Goal: Information Seeking & Learning: Find specific fact

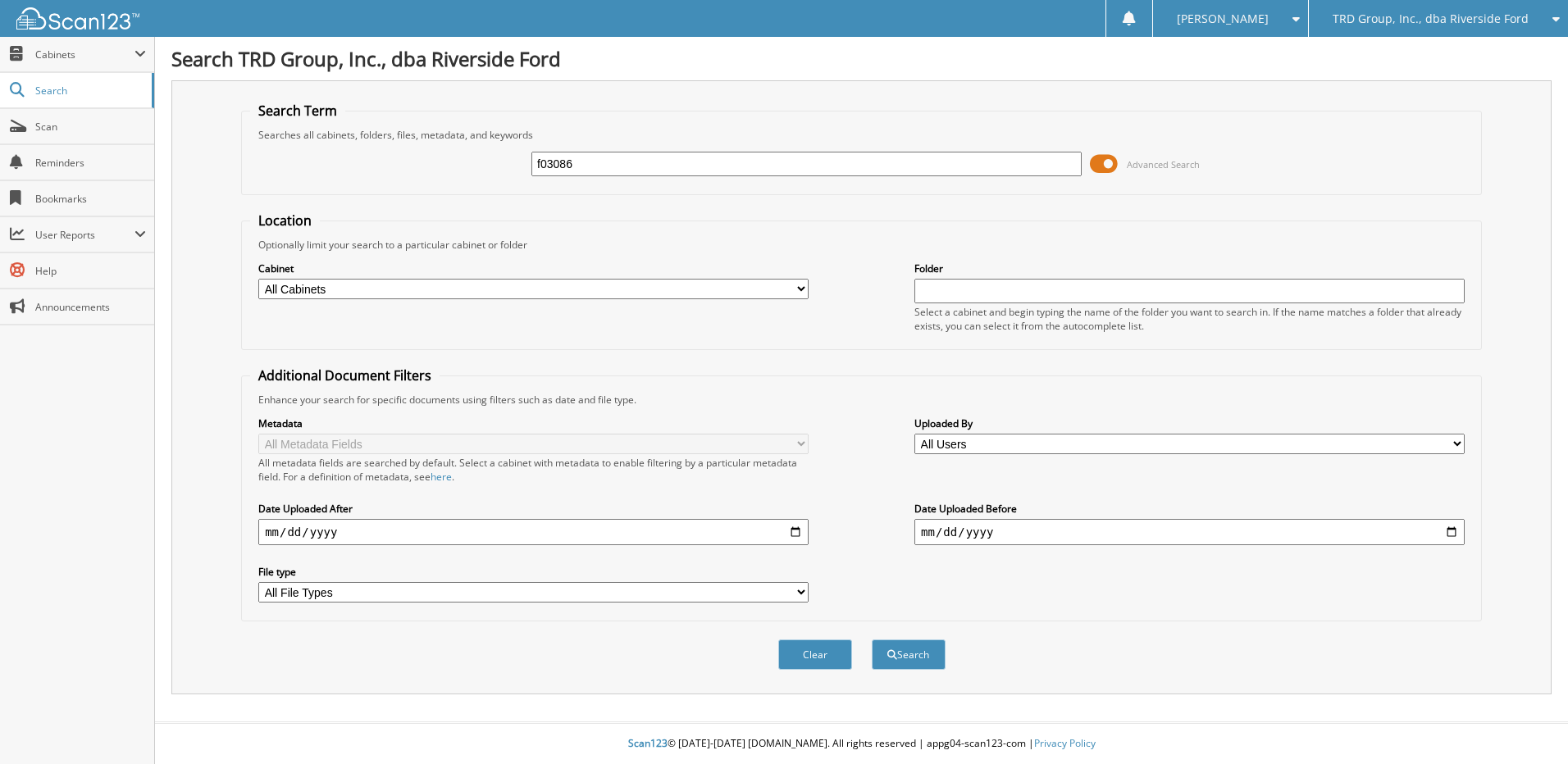
type input "f03086"
click at [872, 640] on button "Search" at bounding box center [909, 654] width 74 height 30
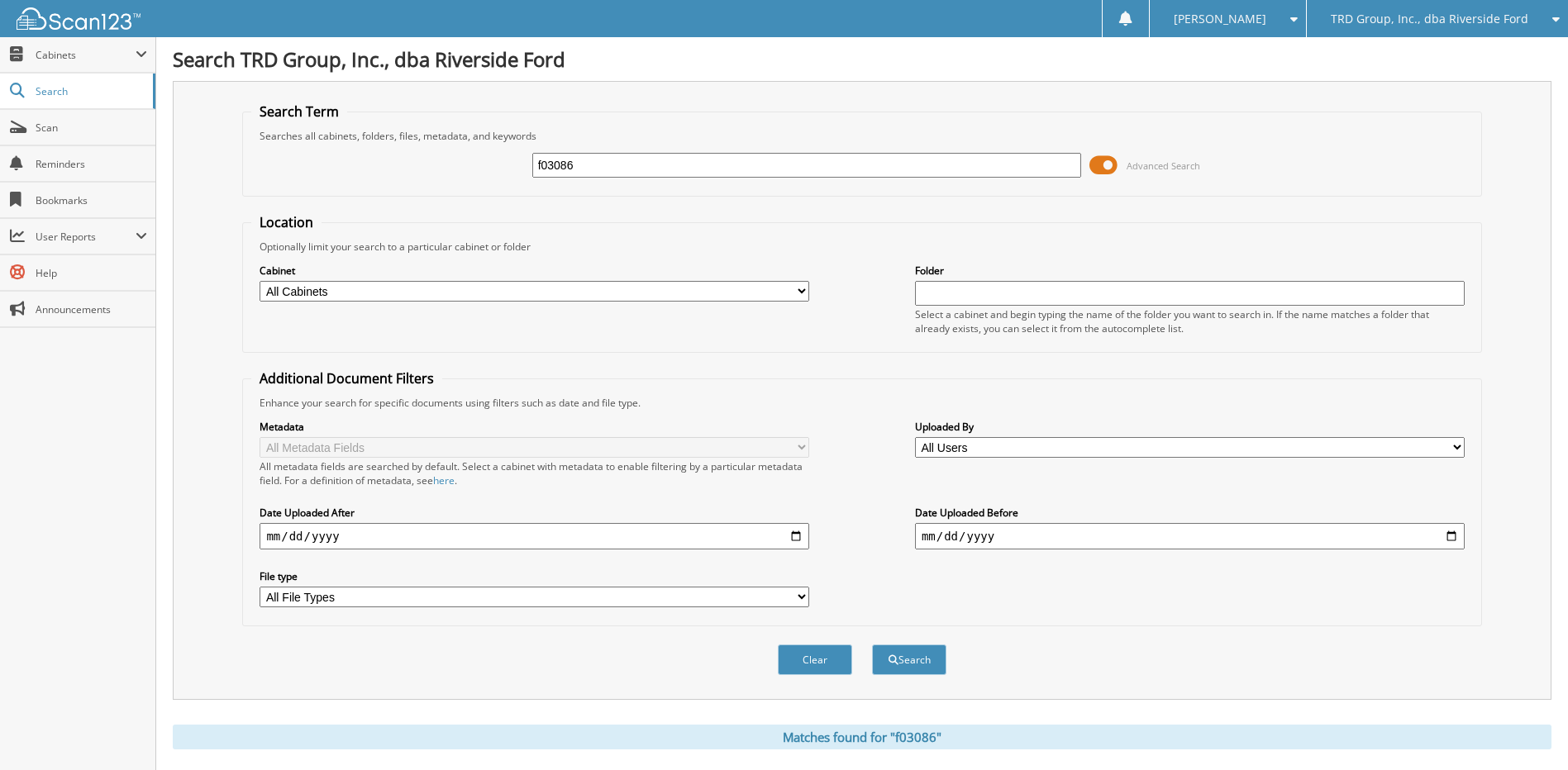
scroll to position [314, 0]
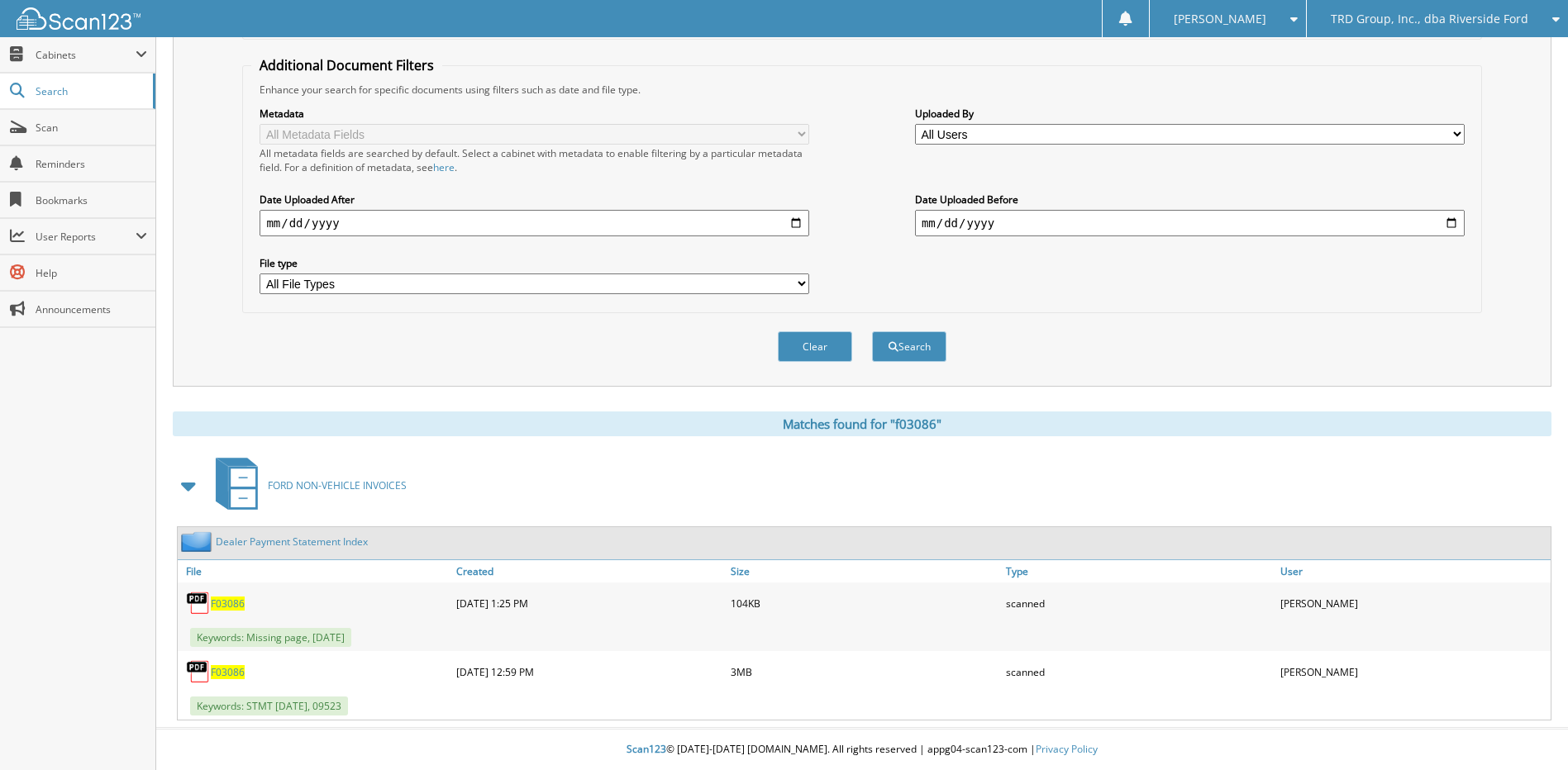
click at [228, 676] on span "F03086" at bounding box center [227, 672] width 34 height 14
click at [62, 96] on span "Search" at bounding box center [90, 91] width 109 height 14
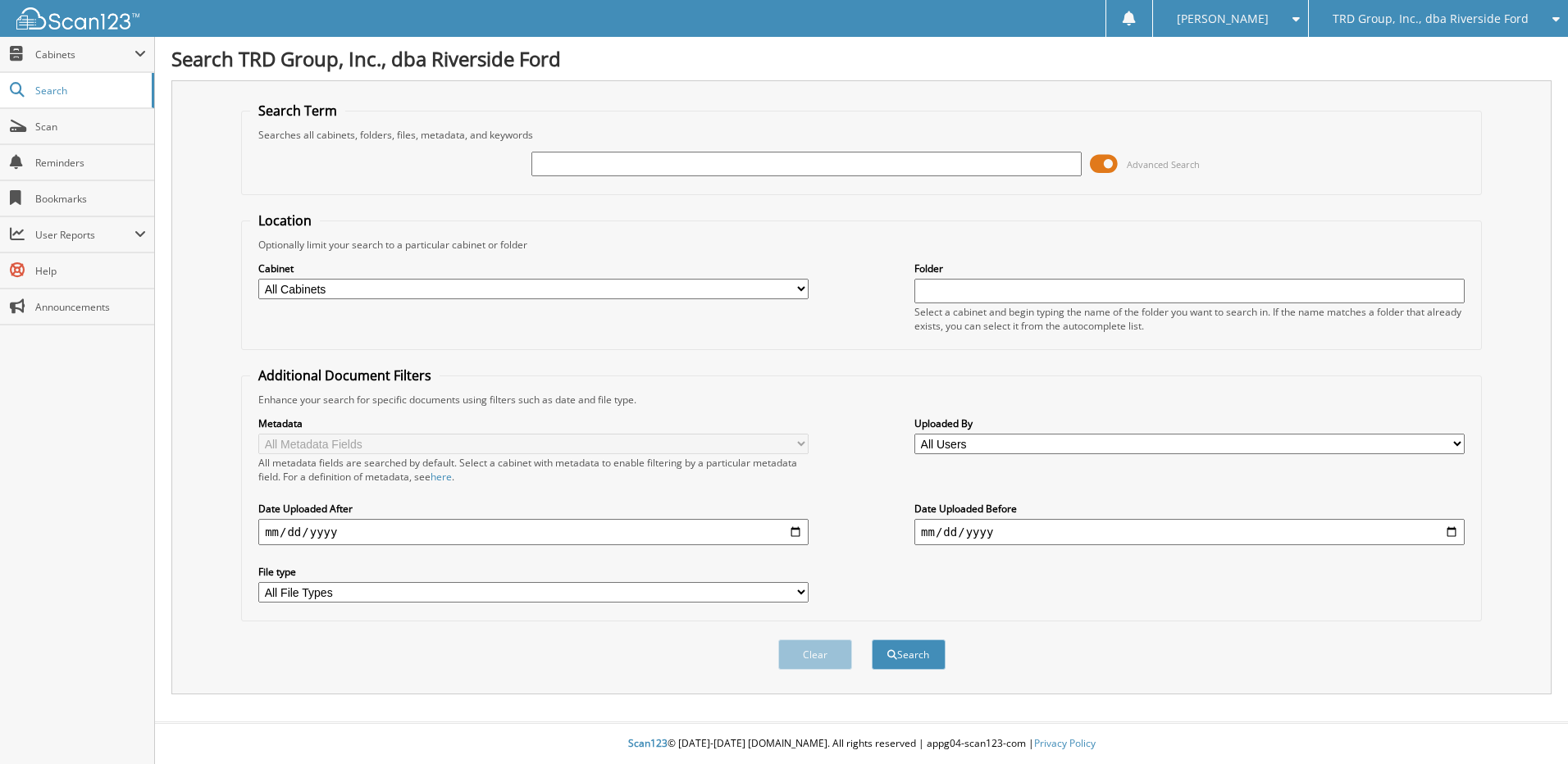
click at [782, 160] on input "text" at bounding box center [806, 164] width 550 height 25
type input "F58873"
click at [872, 640] on button "Search" at bounding box center [909, 654] width 74 height 30
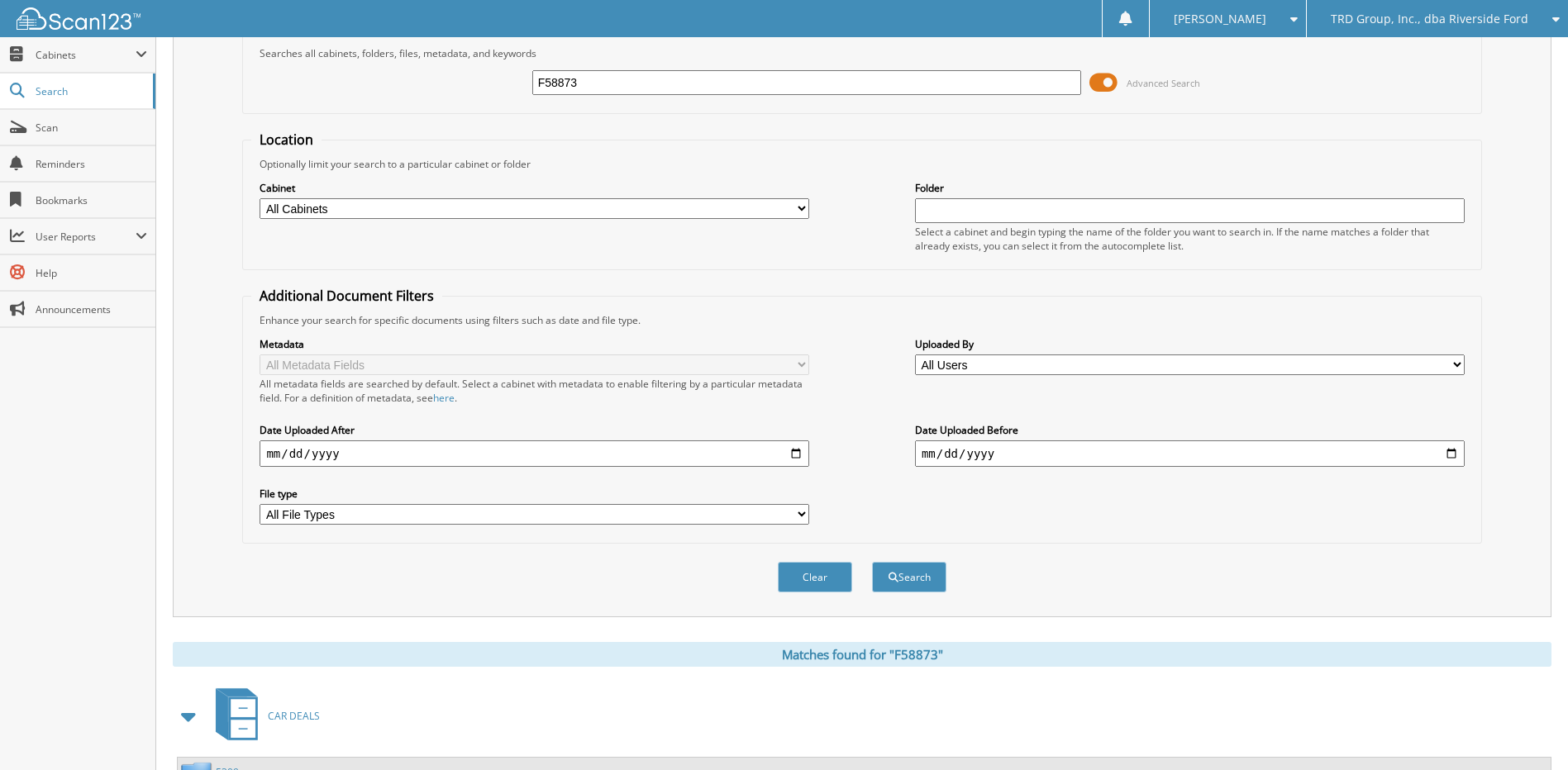
scroll to position [579, 0]
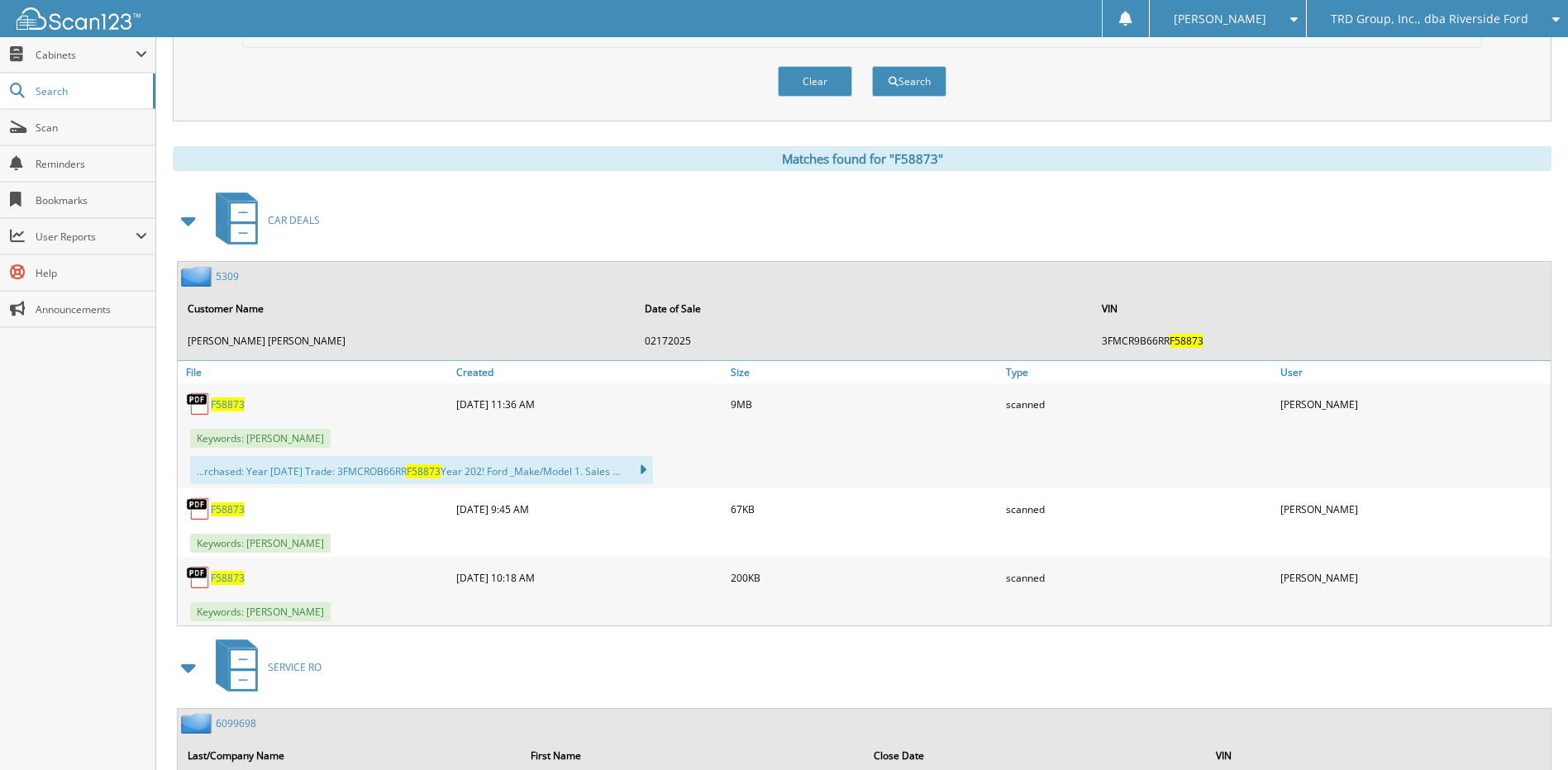
click at [196, 222] on span at bounding box center [189, 221] width 23 height 30
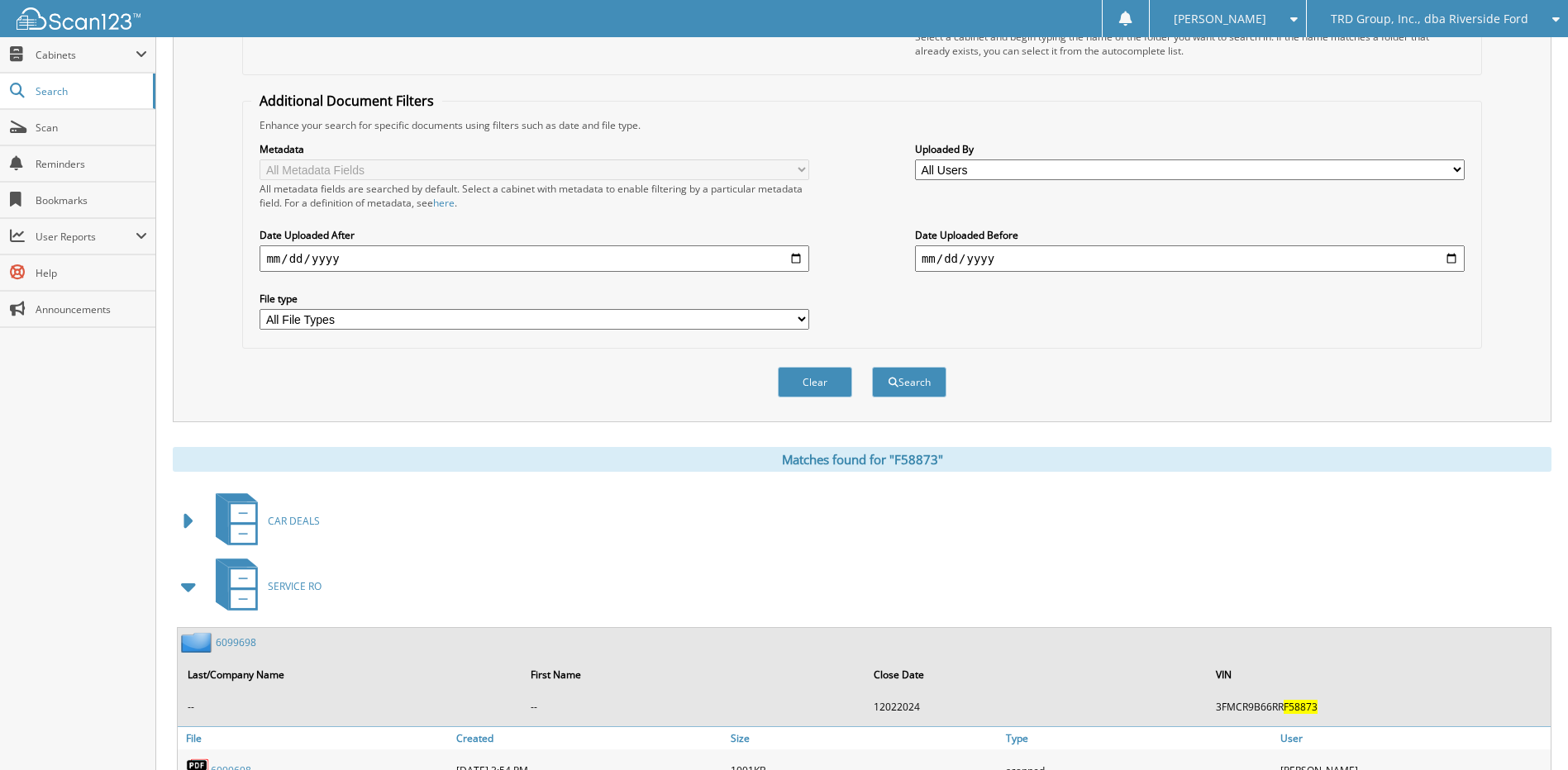
scroll to position [0, 0]
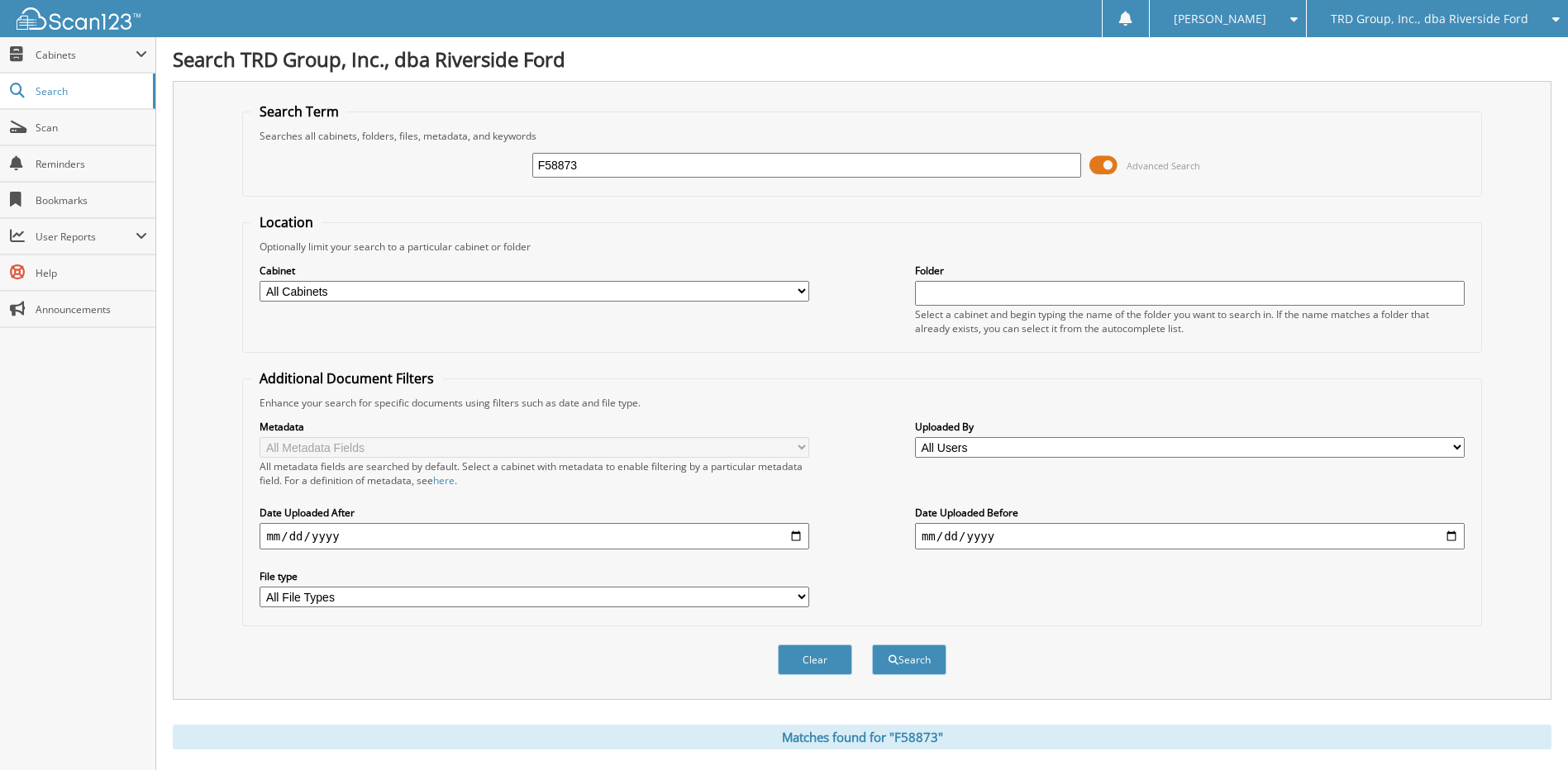
click at [702, 168] on input "F58873" at bounding box center [807, 165] width 549 height 25
type input "f"
type input "F25056"
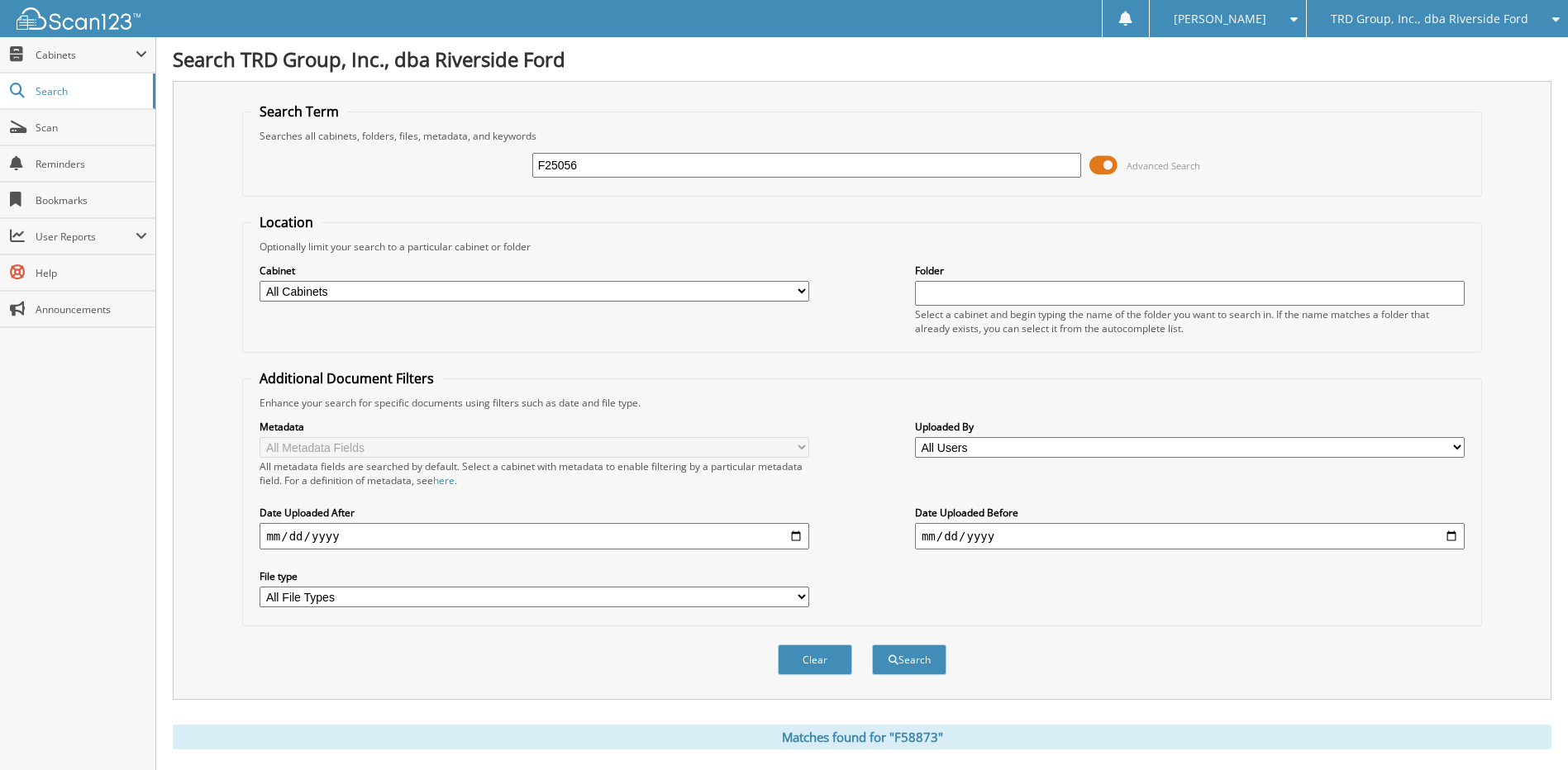
click at [872, 645] on button "Search" at bounding box center [909, 660] width 75 height 30
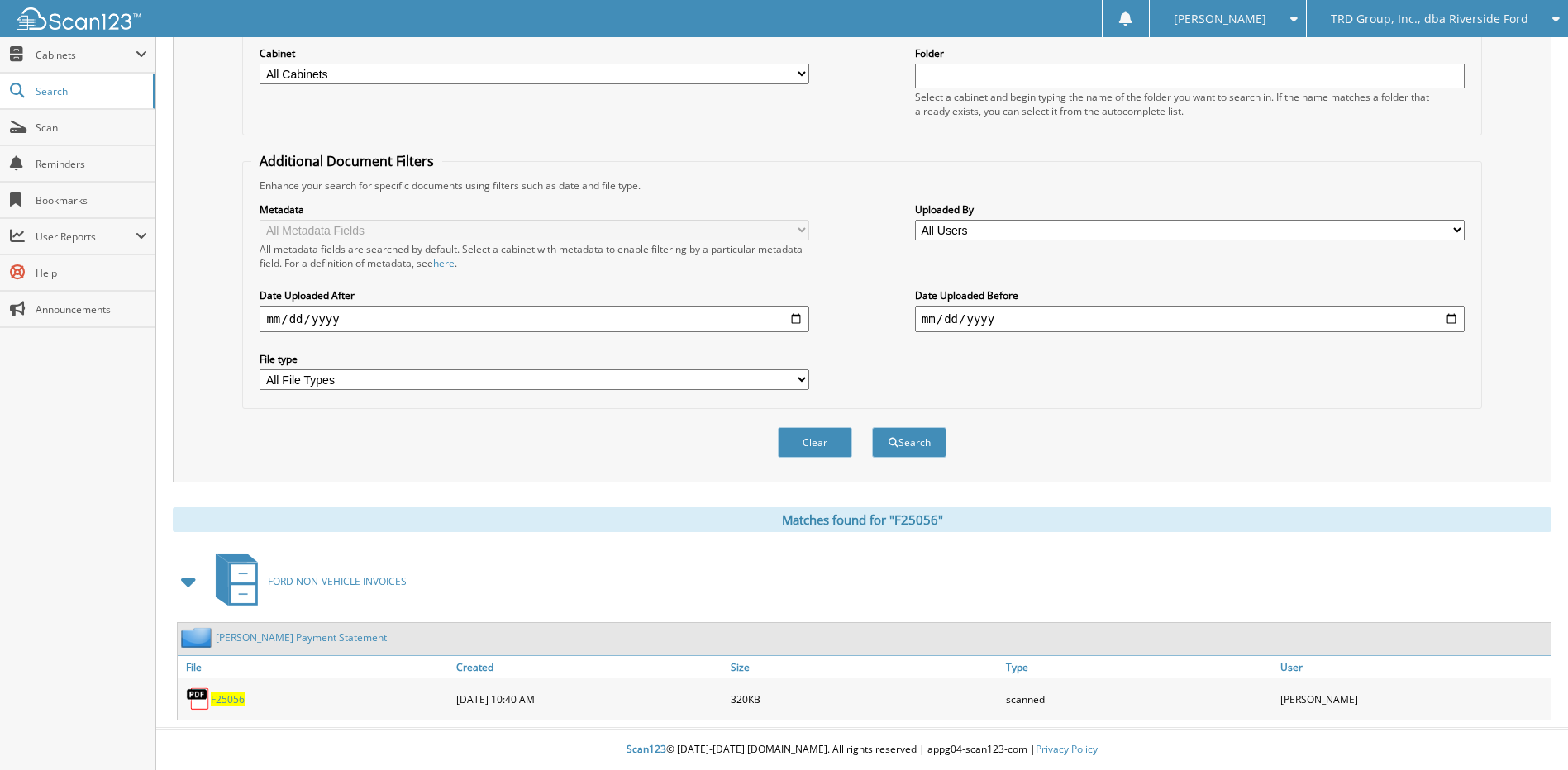
click at [199, 697] on img at bounding box center [198, 699] width 25 height 25
click at [220, 701] on span "F25056" at bounding box center [227, 700] width 34 height 14
